Goal: Information Seeking & Learning: Learn about a topic

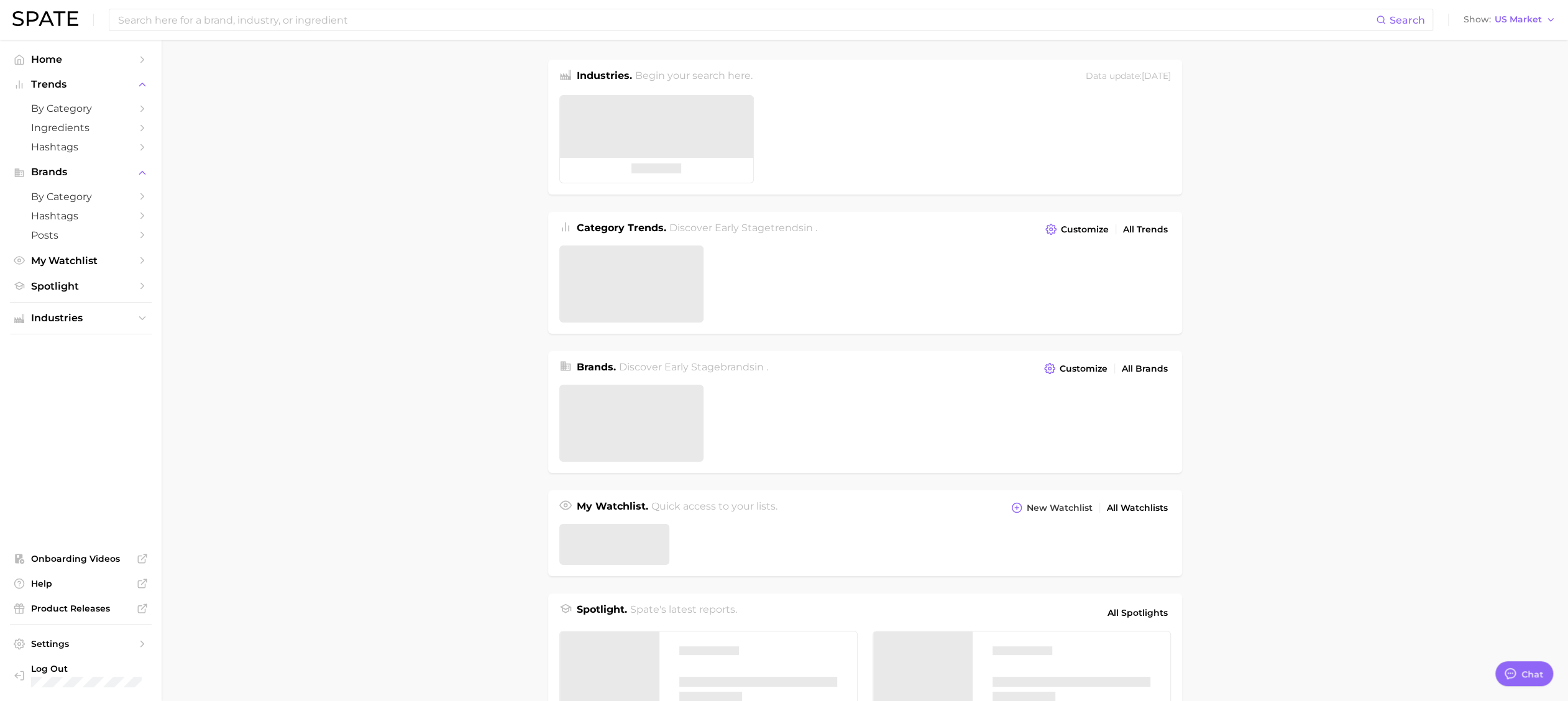
type textarea "x"
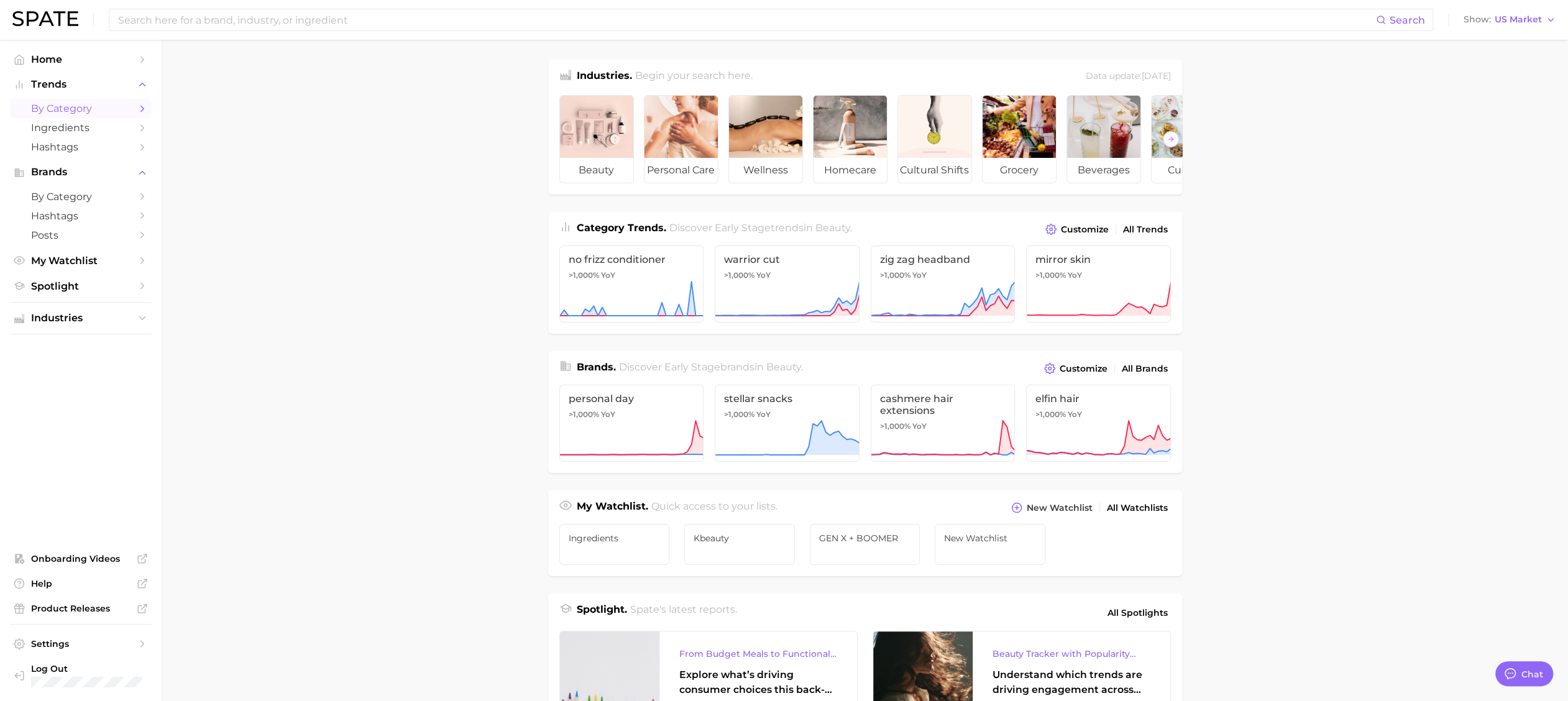
click at [96, 104] on span "by Category" at bounding box center [80, 109] width 100 height 12
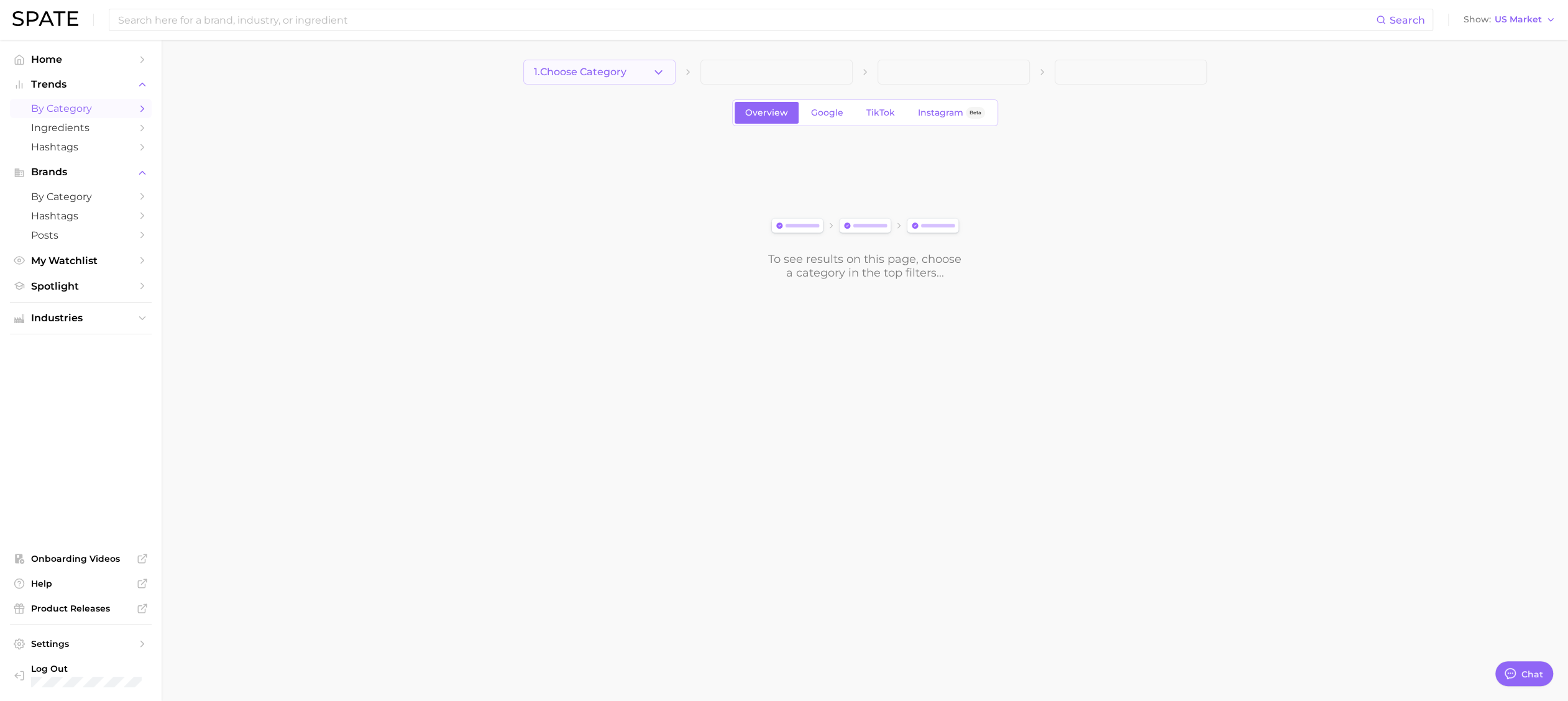
click at [573, 71] on span "1. Choose Category" at bounding box center [580, 71] width 93 height 11
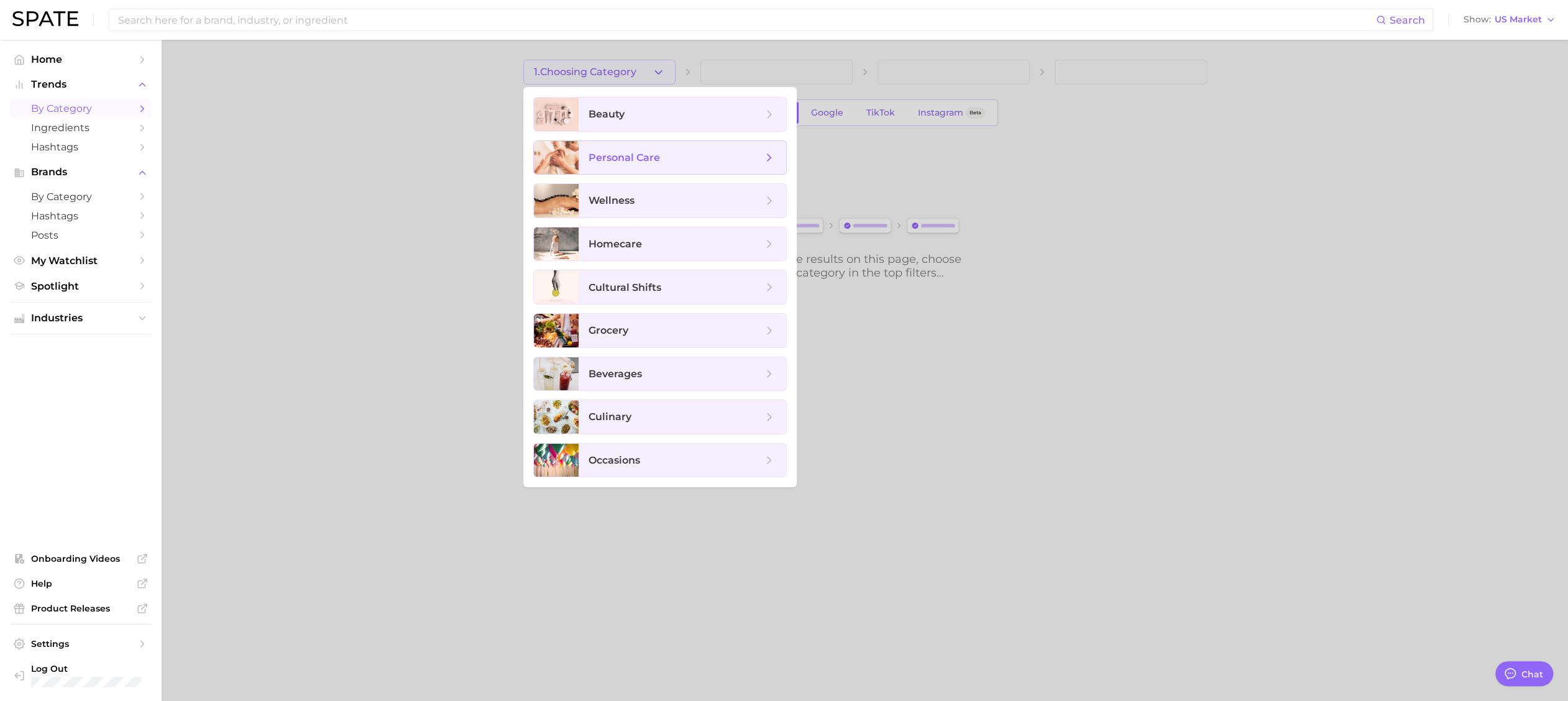
click at [630, 163] on span "personal care" at bounding box center [675, 157] width 174 height 13
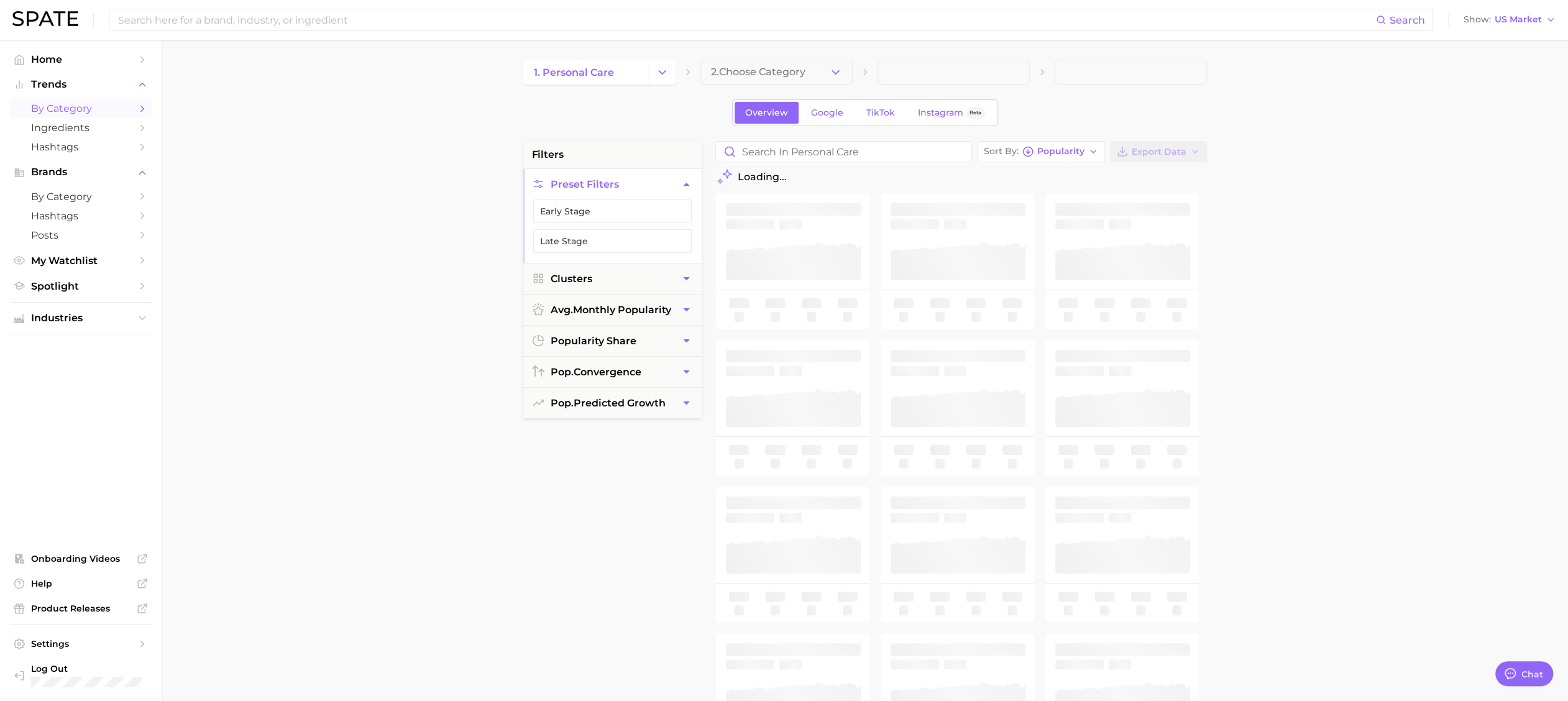
click at [790, 69] on span "2. Choose Category" at bounding box center [758, 71] width 94 height 11
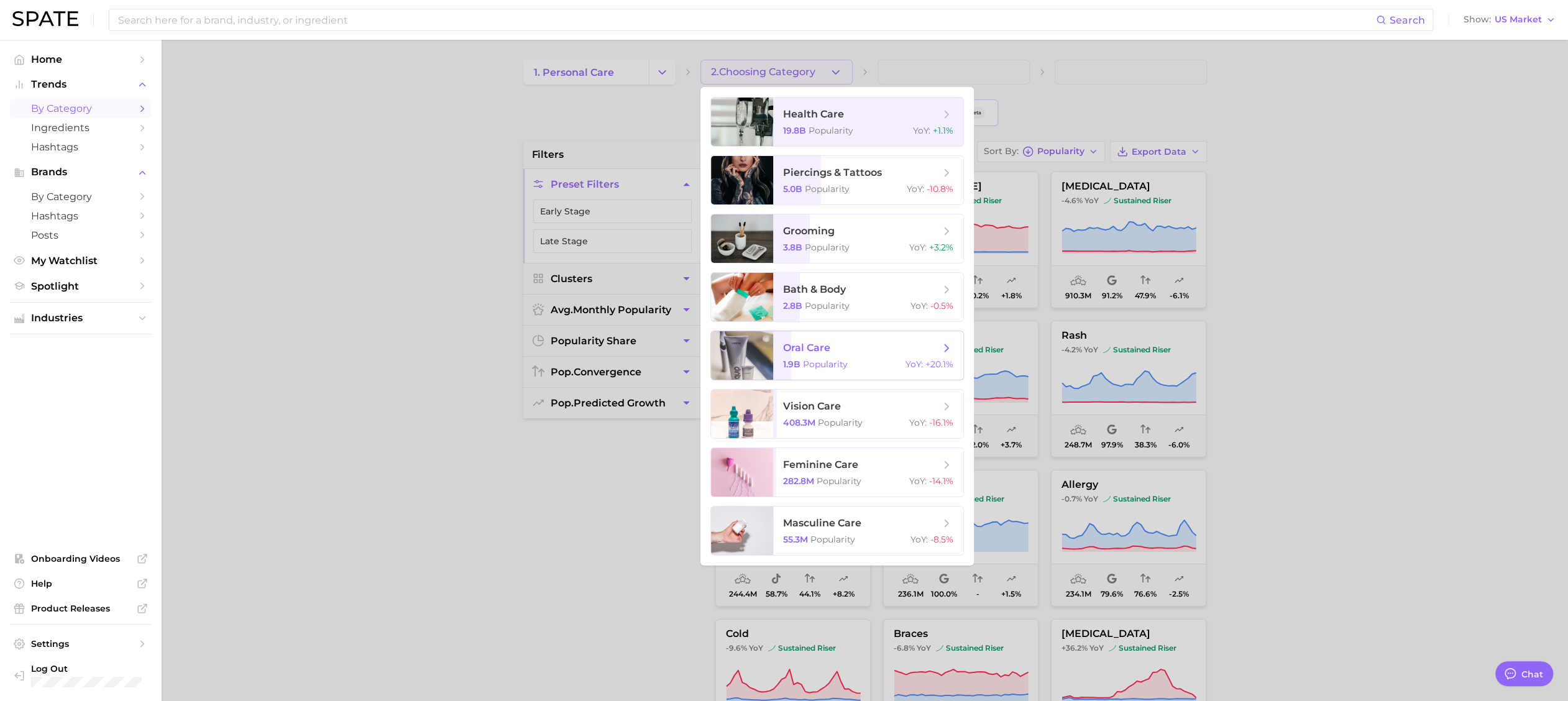
click at [853, 355] on span "oral care 1.9b Popularity YoY : +20.1%" at bounding box center [868, 355] width 190 height 48
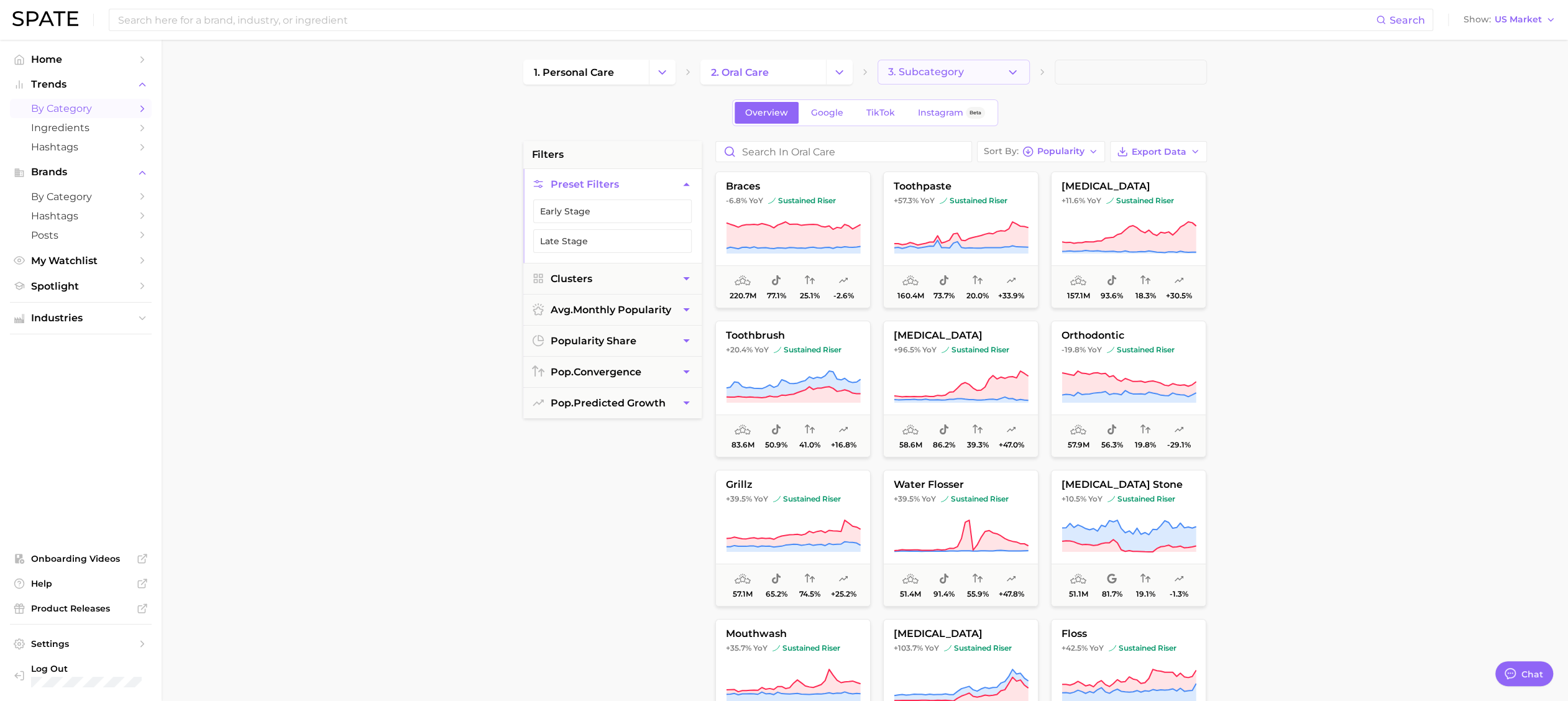
click at [949, 70] on span "3. Subcategory" at bounding box center [926, 71] width 76 height 11
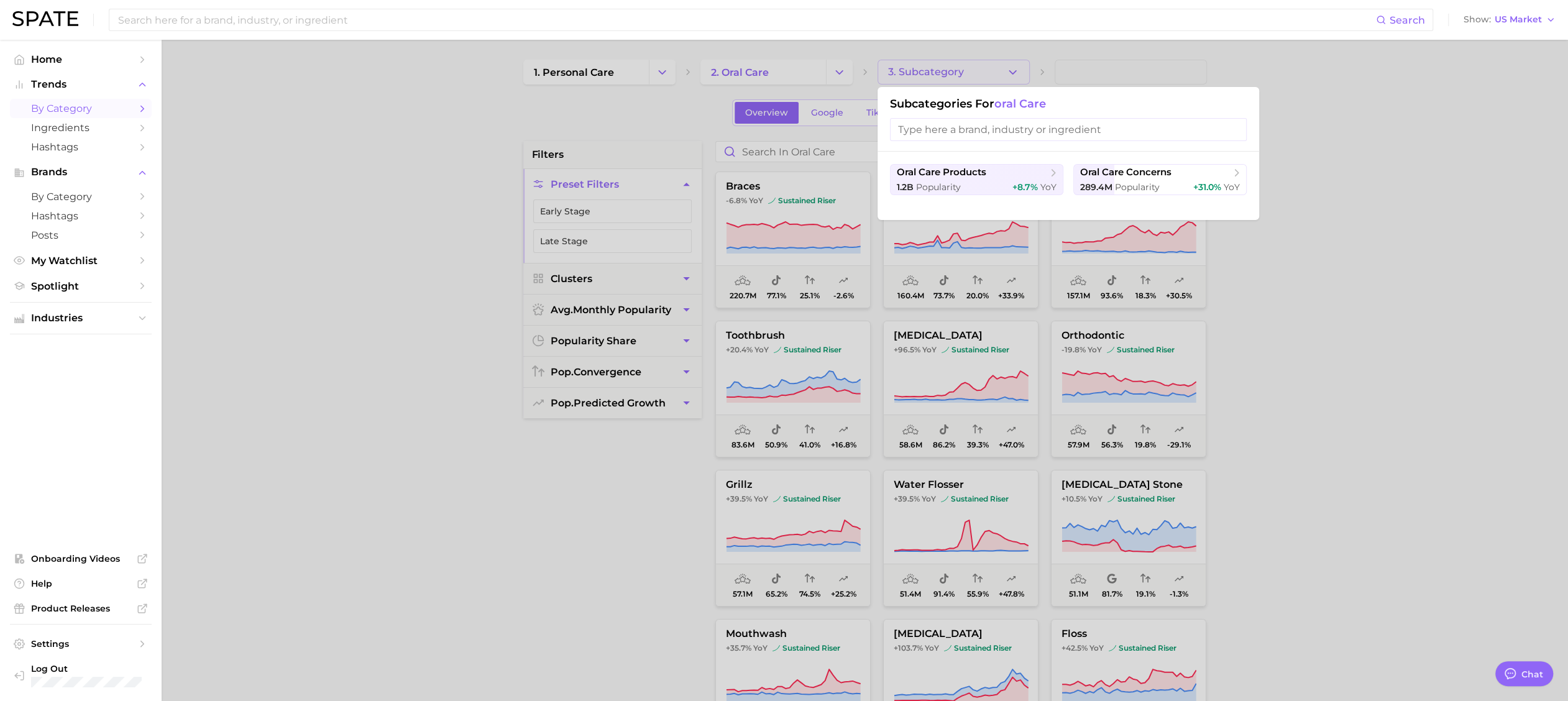
click at [949, 70] on div at bounding box center [784, 350] width 1568 height 701
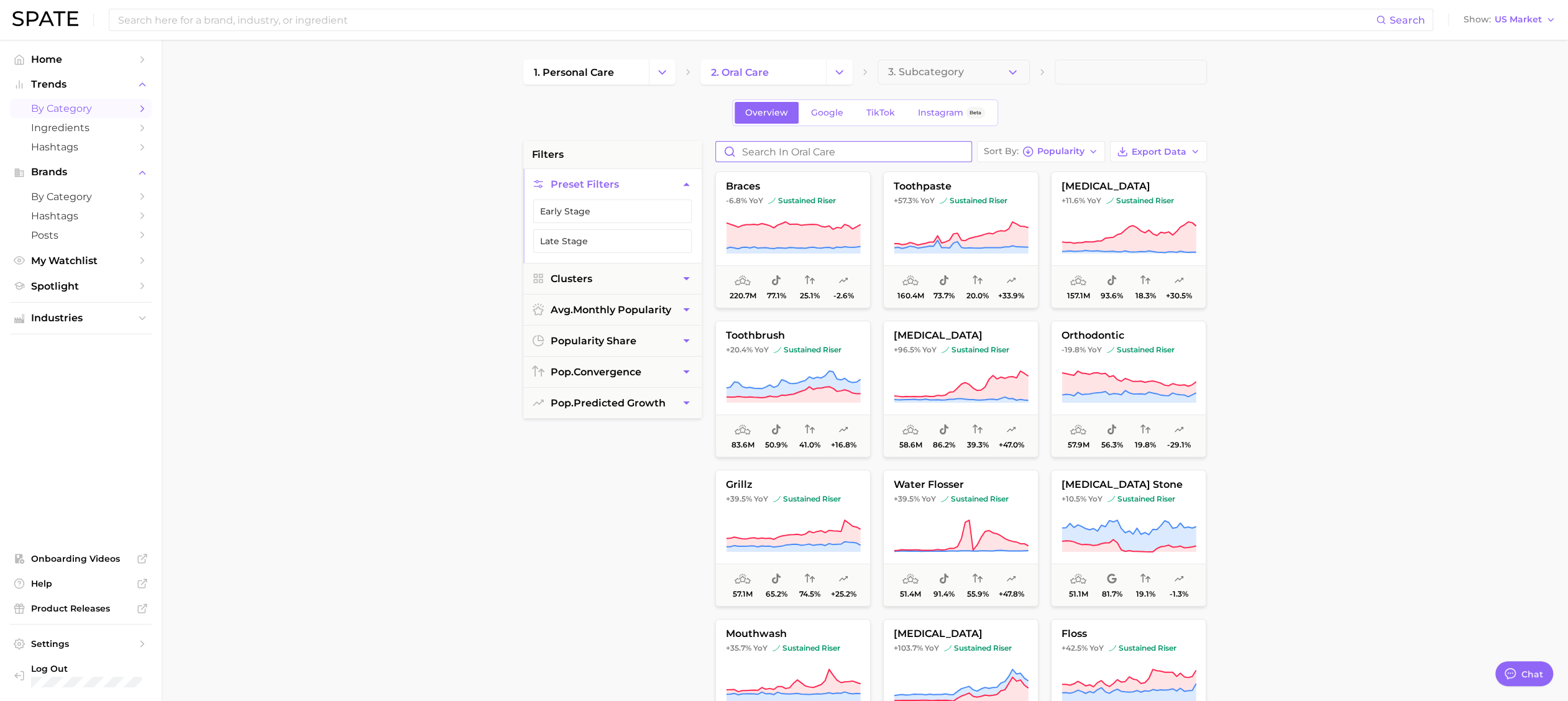
click at [838, 156] on input "Search in oral care" at bounding box center [843, 151] width 255 height 20
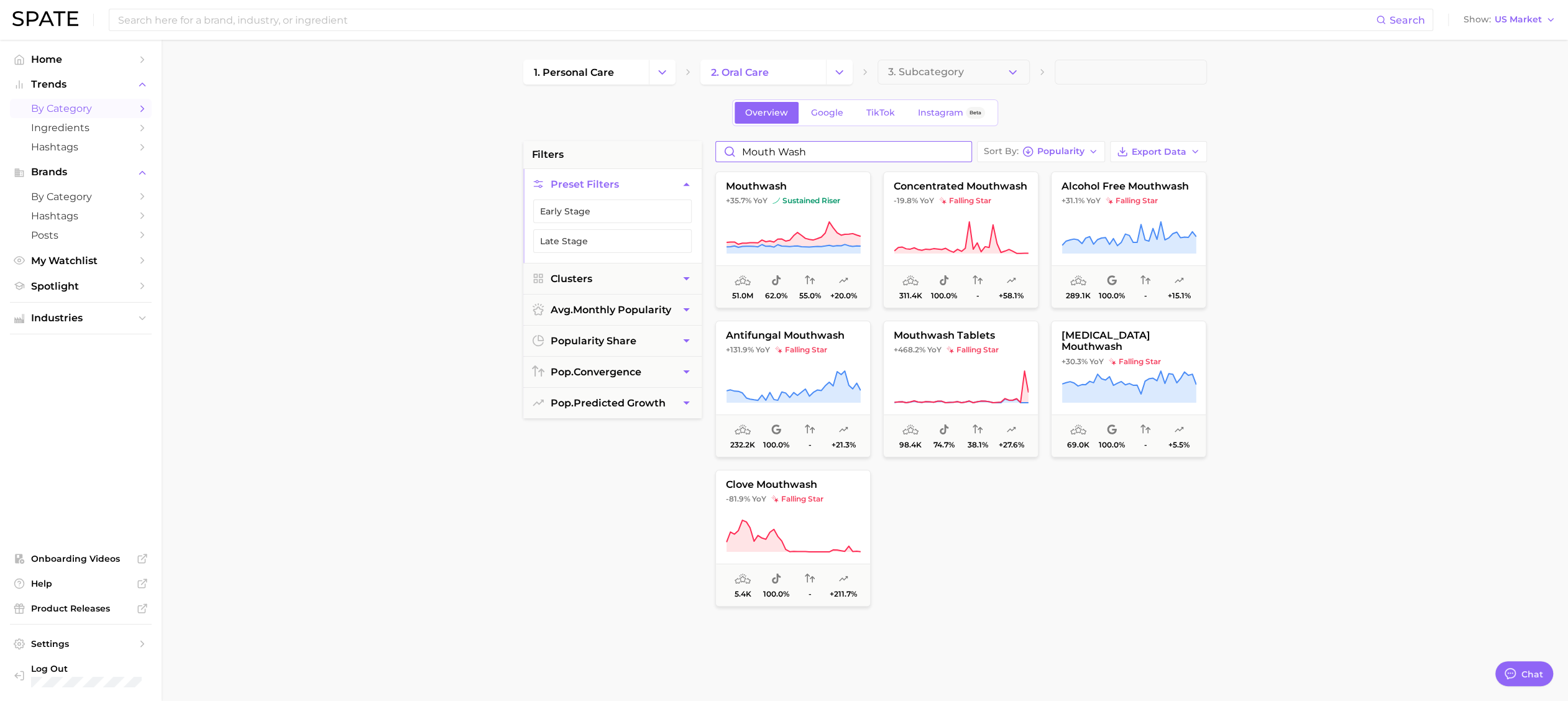
type input "mouth wash"
